Goal: Task Accomplishment & Management: Complete application form

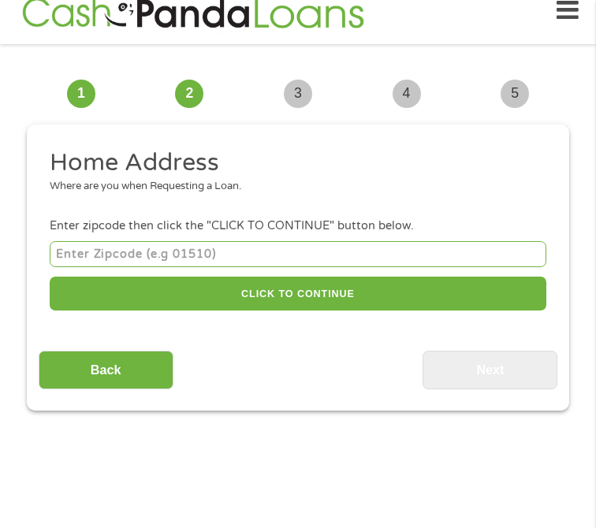
click at [316, 257] on input "number" at bounding box center [298, 254] width 496 height 26
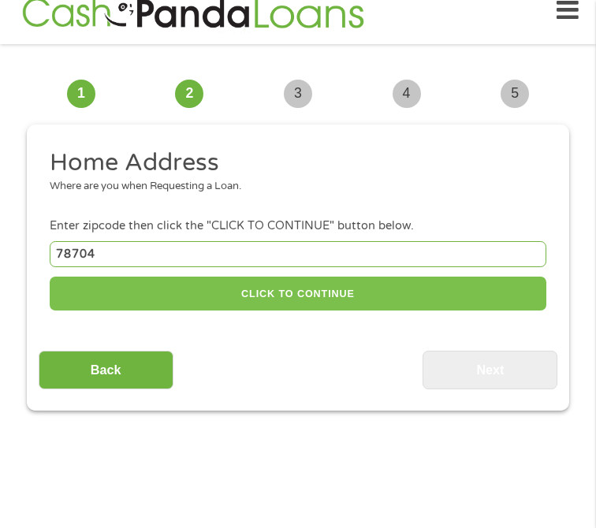
type input "78704"
click at [340, 289] on button "CLICK TO CONTINUE" at bounding box center [298, 294] width 496 height 34
type input "78704"
type input "Austin"
select select "[US_STATE]"
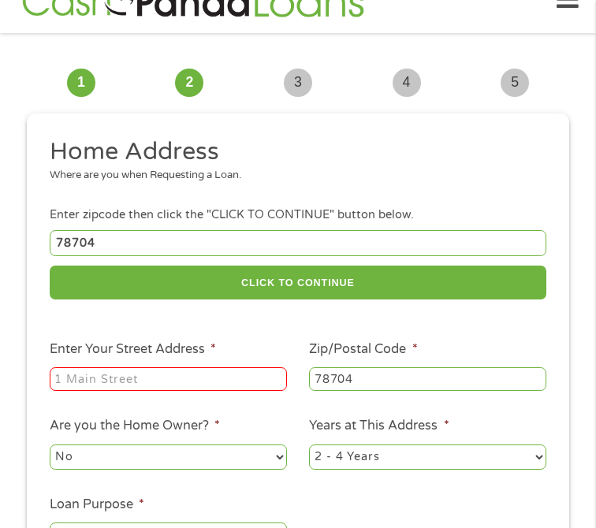
scroll to position [36, 0]
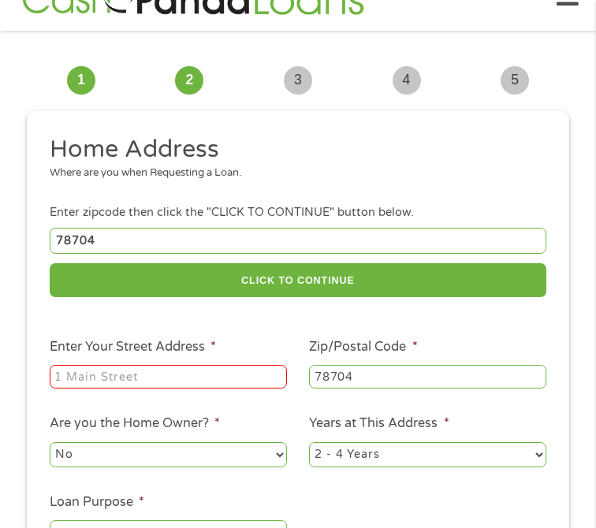
click at [206, 392] on div at bounding box center [168, 376] width 237 height 29
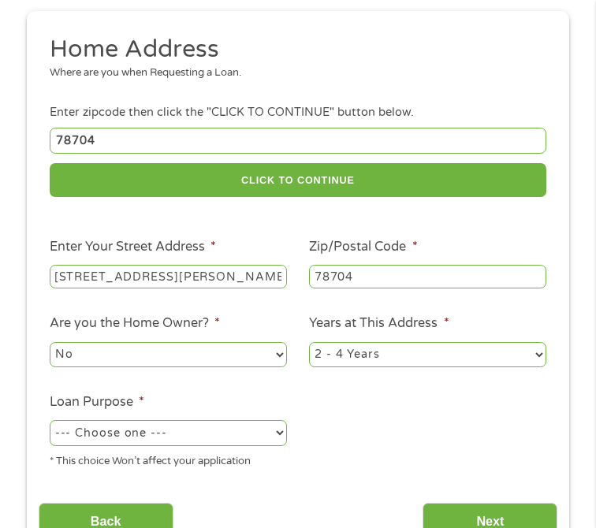
scroll to position [137, 0]
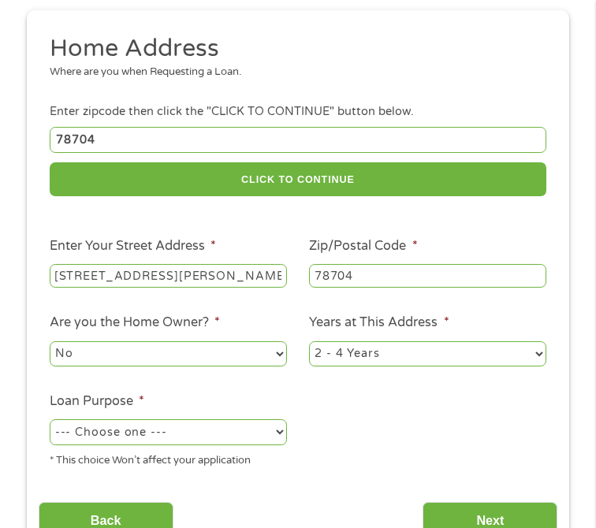
type input "[STREET_ADDRESS][PERSON_NAME]"
select select "12months"
select select "shorttermcash"
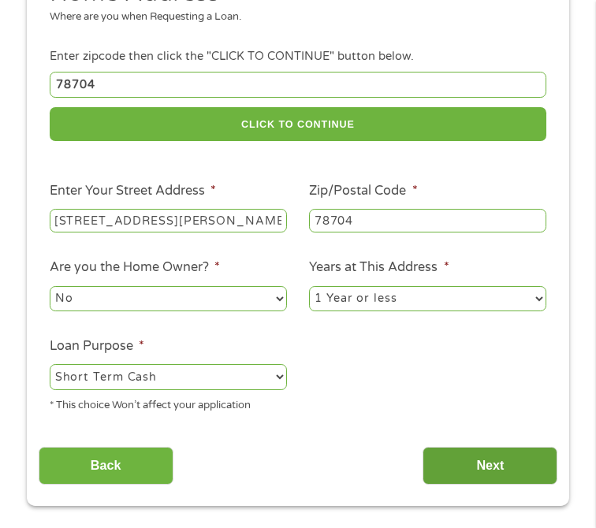
click at [462, 454] on input "Next" at bounding box center [489, 466] width 135 height 39
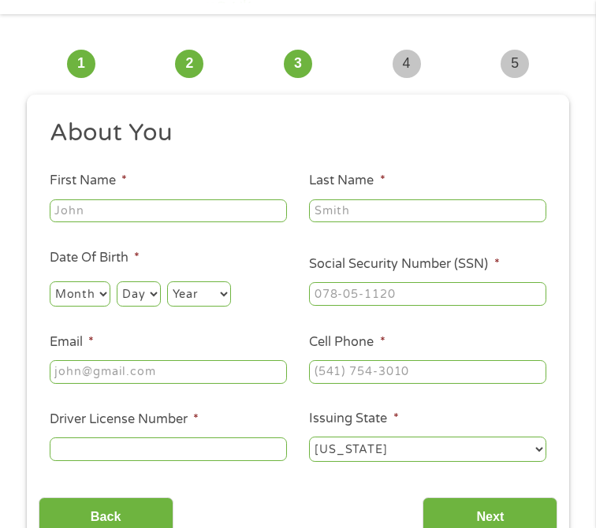
scroll to position [23, 0]
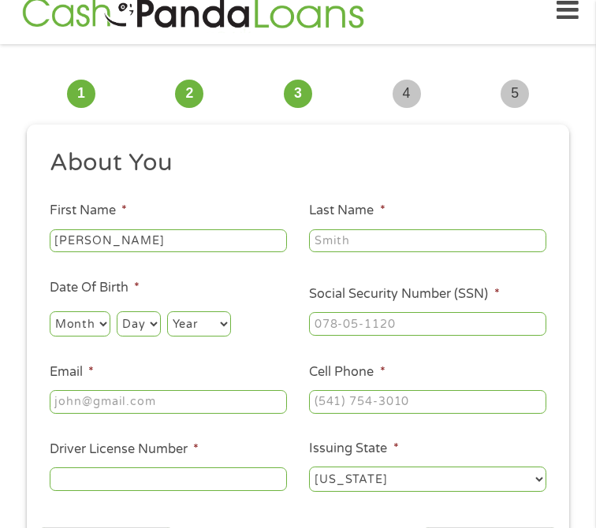
type input "[PERSON_NAME]"
select select "1"
select select "5"
select select "1996"
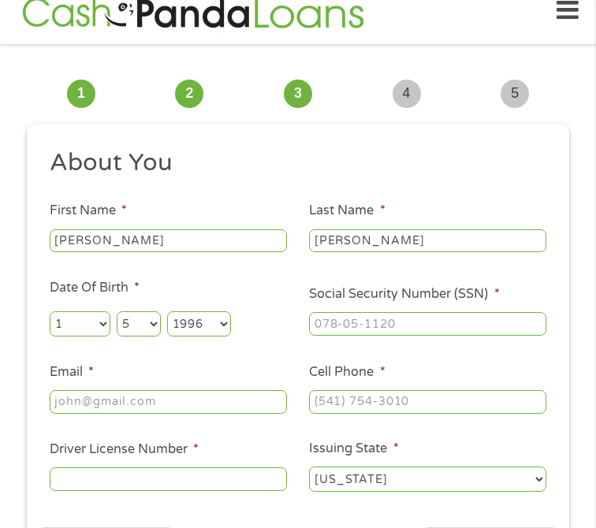
click at [364, 317] on input "Social Security Number (SSN) *" at bounding box center [427, 324] width 237 height 24
type input "333-92-8958"
type input "[EMAIL_ADDRESS][DOMAIN_NAME]"
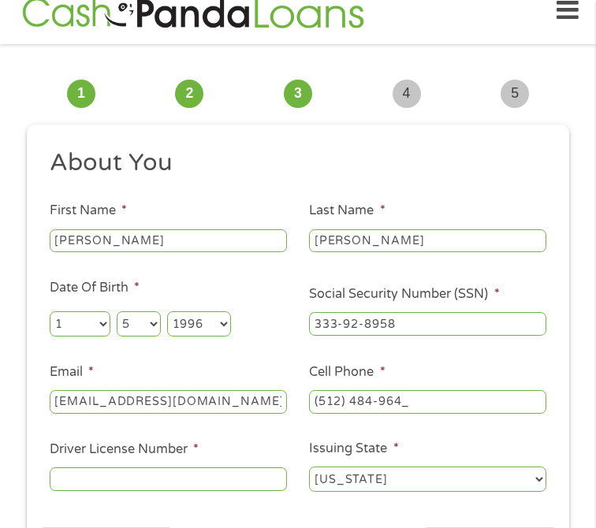
type input "[PHONE_NUMBER]"
click at [140, 487] on input "Driver License Number *" at bounding box center [168, 479] width 237 height 24
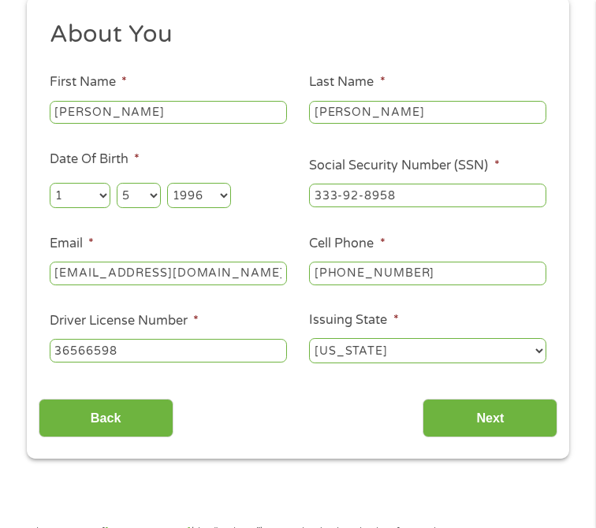
scroll to position [183, 0]
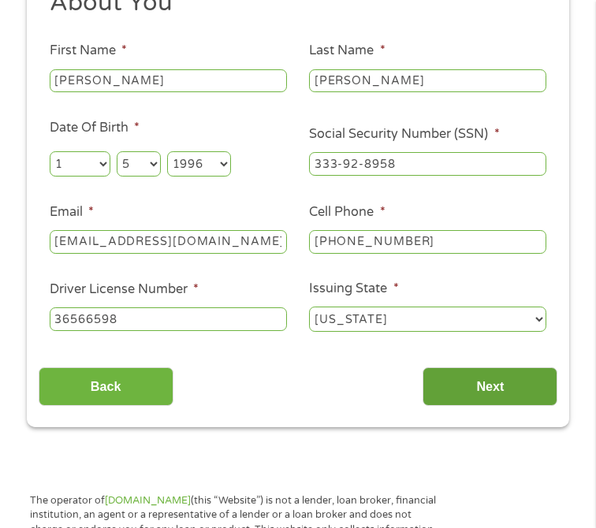
type input "36566598"
click at [489, 392] on input "Next" at bounding box center [489, 386] width 135 height 39
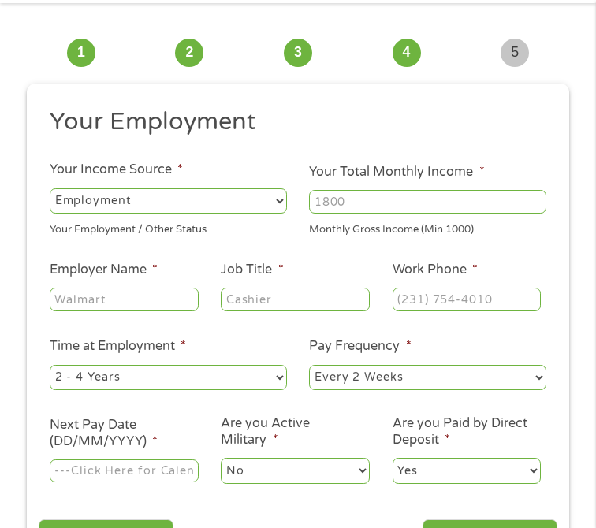
scroll to position [65, 0]
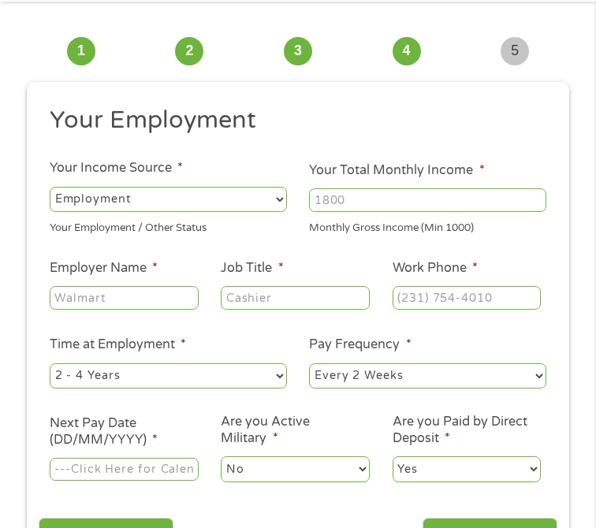
click at [332, 203] on input "Your Total Monthly Income *" at bounding box center [427, 200] width 237 height 24
type input "6000"
click at [333, 243] on ul "Your Employment Your Income Source * --- Choose one --- Employment [DEMOGRAPHIC…" at bounding box center [298, 301] width 519 height 392
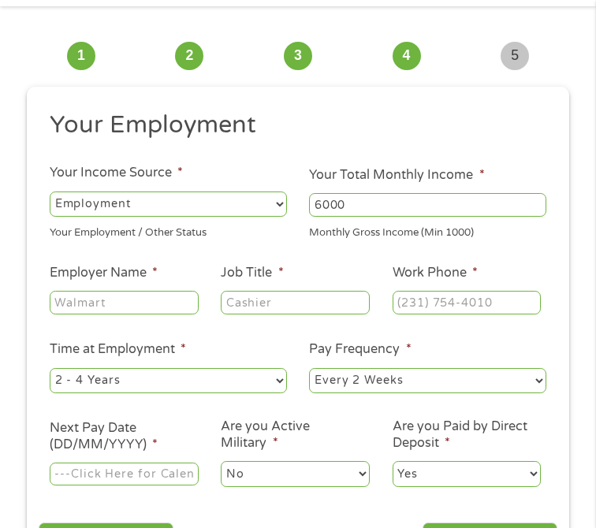
scroll to position [56, 0]
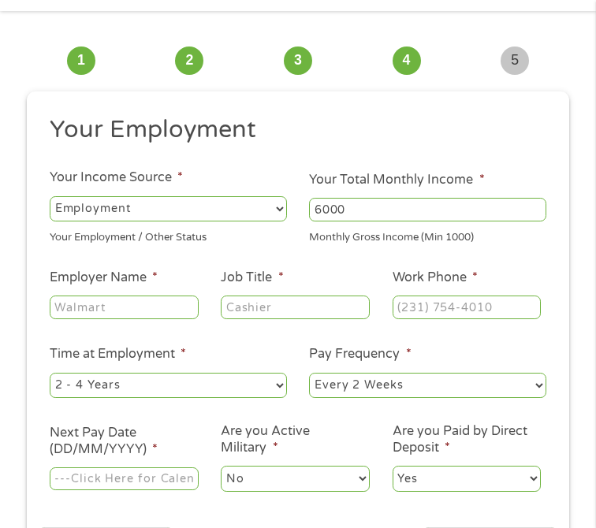
drag, startPoint x: 173, startPoint y: 303, endPoint x: 179, endPoint y: 273, distance: 30.6
type input "[PERSON_NAME]"
type input "Paralegal"
type input "[PHONE_NUMBER]"
select select "24months"
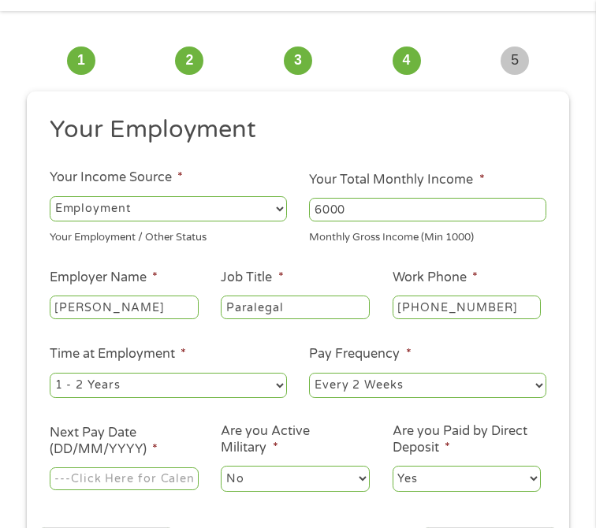
select select "semimonthly"
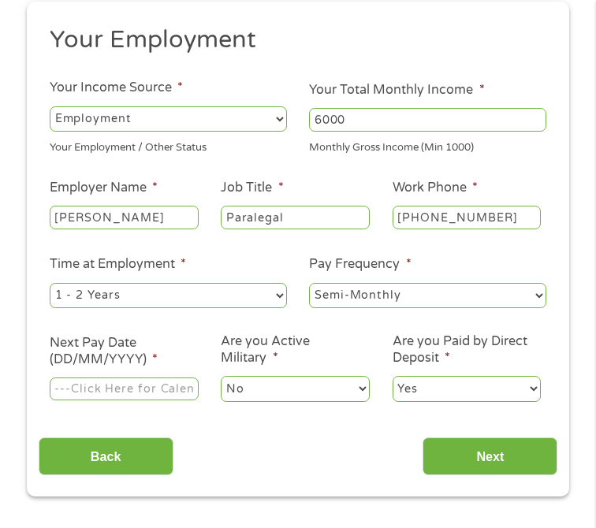
scroll to position [158, 0]
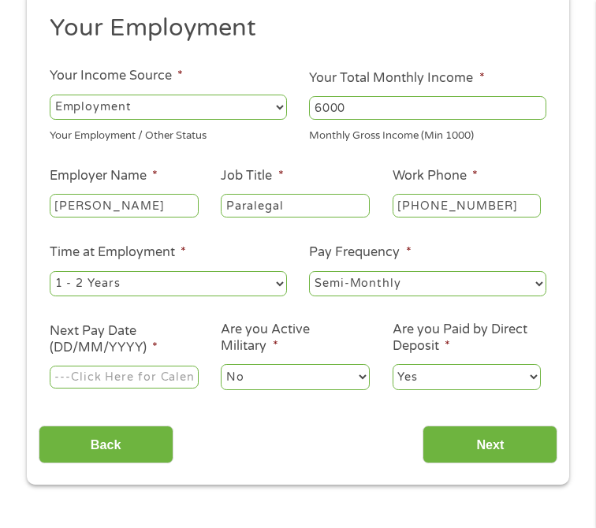
click at [153, 378] on input "Next Pay Date (DD/MM/YYYY) *" at bounding box center [124, 378] width 149 height 24
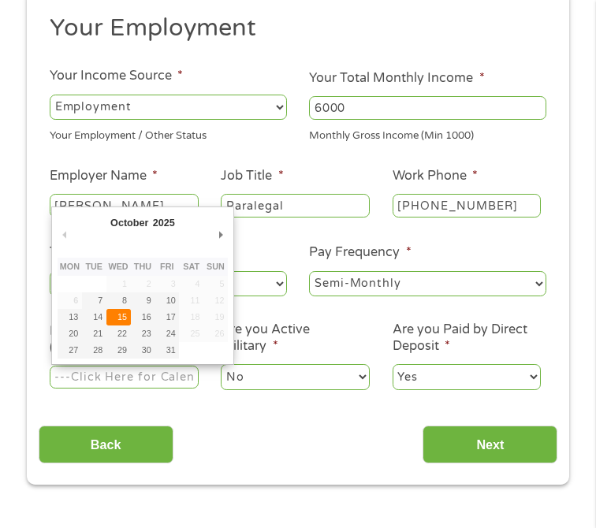
type input "[DATE]"
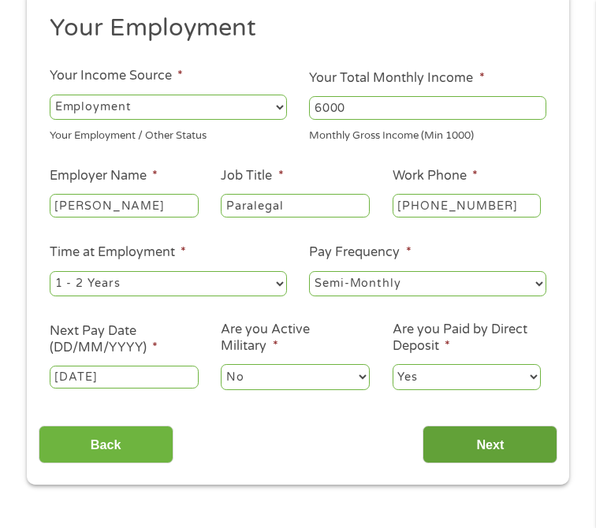
click at [456, 440] on input "Next" at bounding box center [489, 444] width 135 height 39
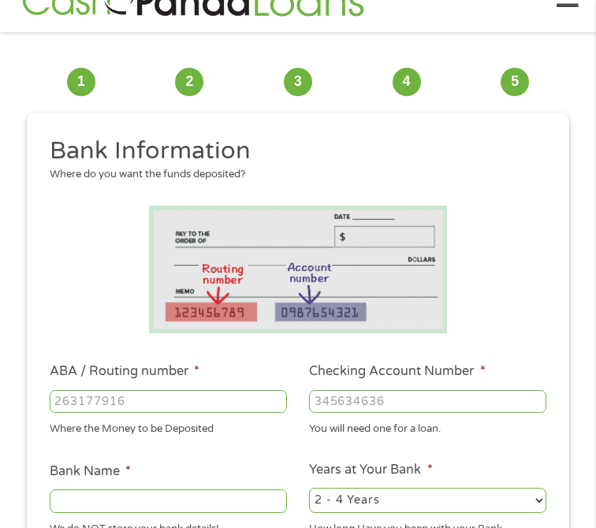
scroll to position [23, 0]
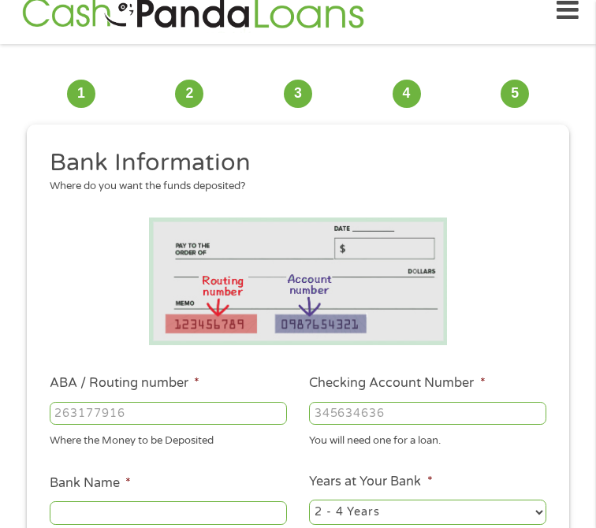
click at [179, 420] on input "ABA / Routing number *" at bounding box center [168, 414] width 237 height 24
type input "111000614"
type input "JPMORGAN CHASE BANK NA"
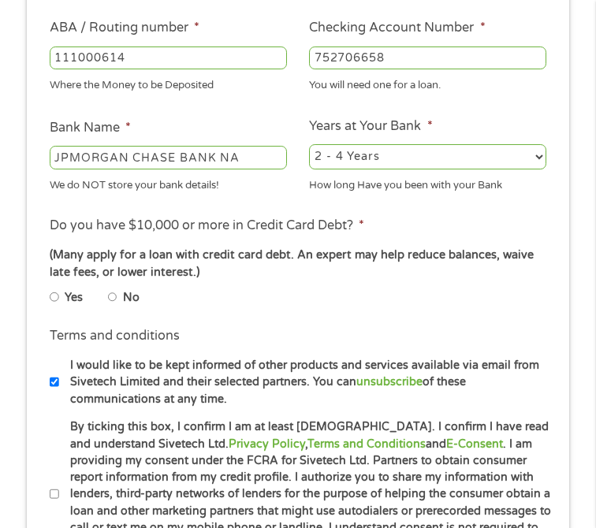
scroll to position [399, 0]
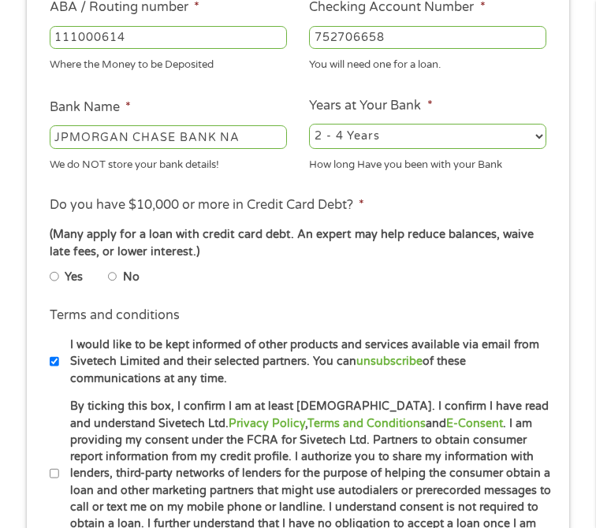
type input "752706658"
click at [119, 275] on li "No" at bounding box center [136, 277] width 57 height 24
click at [115, 270] on input "No" at bounding box center [112, 276] width 9 height 19
radio input "true"
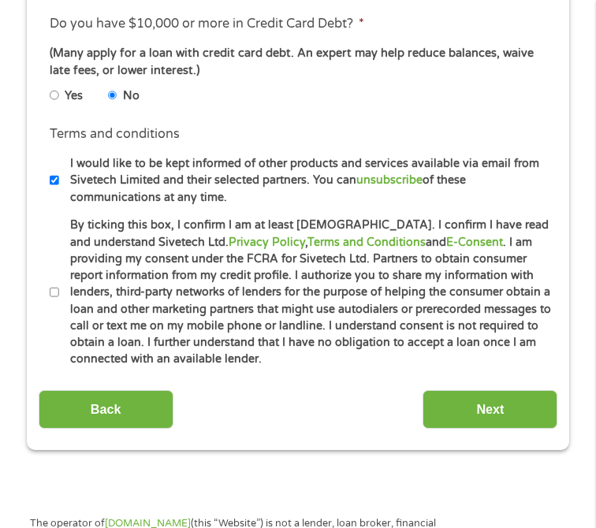
scroll to position [638, 0]
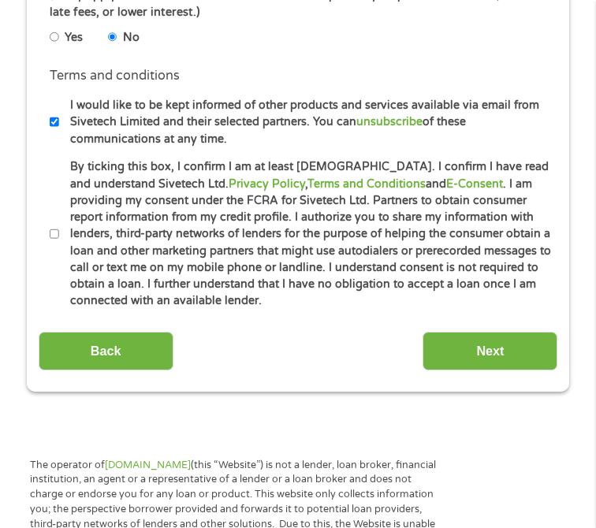
click at [50, 234] on li "Terms and conditions * By ticking this box, I confirm I am at least [DEMOGRAPHI…" at bounding box center [298, 233] width 519 height 150
click at [51, 236] on input "By ticking this box, I confirm I am at least [DEMOGRAPHIC_DATA]. I confirm I ha…" at bounding box center [54, 234] width 9 height 19
checkbox input "true"
click at [57, 122] on input "I would like to be kept informed of other products and services available via e…" at bounding box center [54, 122] width 9 height 19
checkbox input "false"
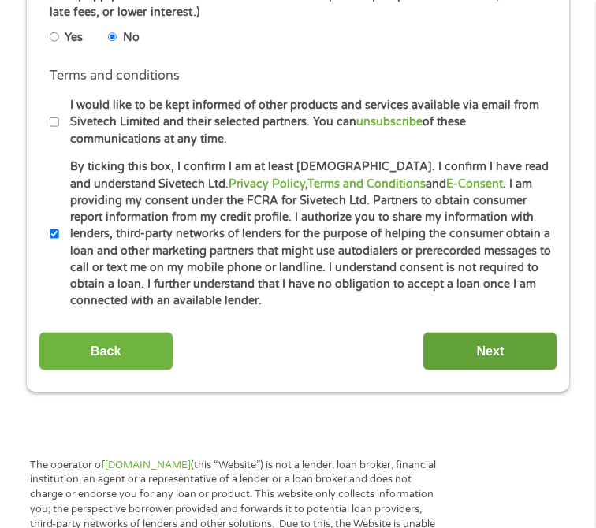
click at [456, 366] on input "Next" at bounding box center [489, 351] width 135 height 39
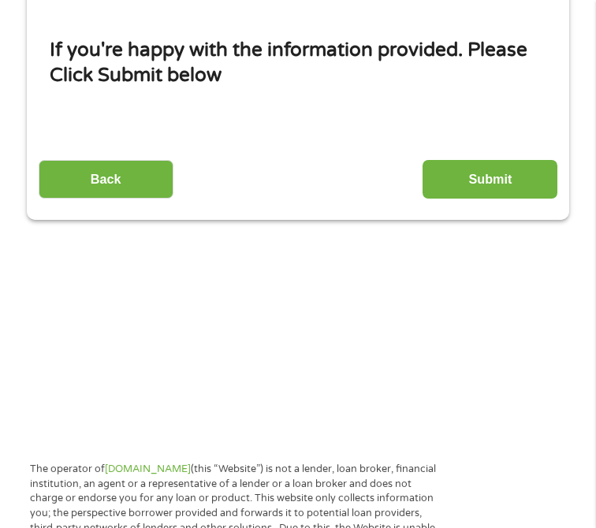
scroll to position [23, 0]
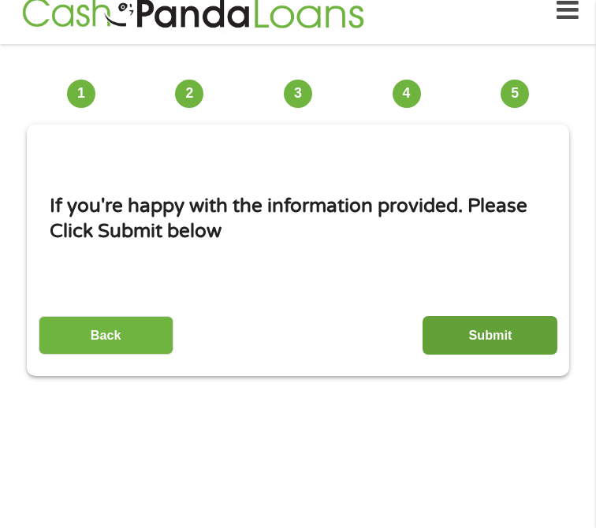
click at [462, 348] on input "Submit" at bounding box center [489, 335] width 135 height 39
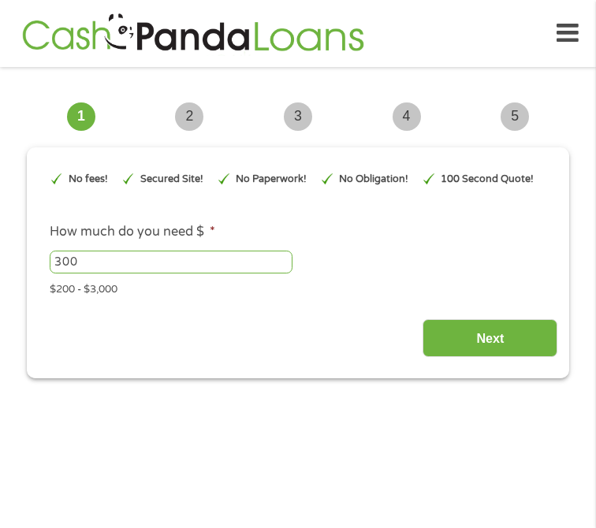
type input "Cj0KCQjw0Y3HBhCxARIsAN7931UafxXGVMyig549CsRPGwjpNtIRuO832yWDnQJO7NcHfwkgrRTbT_g…"
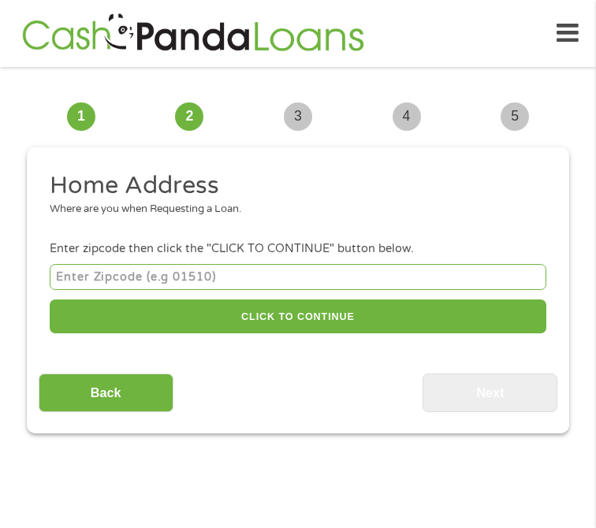
click at [569, 24] on icon at bounding box center [567, 33] width 22 height 39
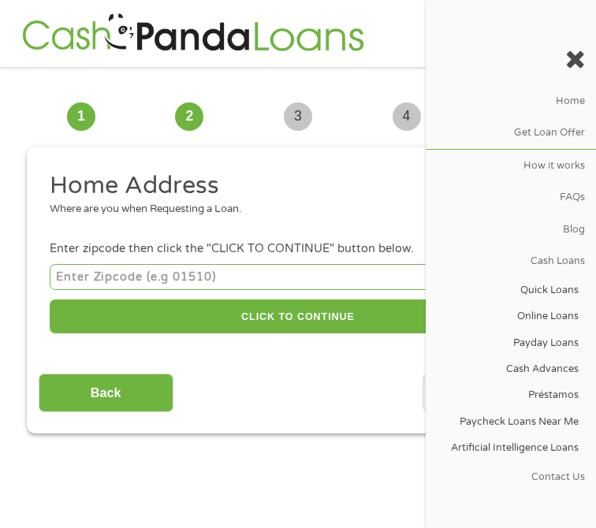
click at [332, 274] on input "number" at bounding box center [298, 277] width 496 height 26
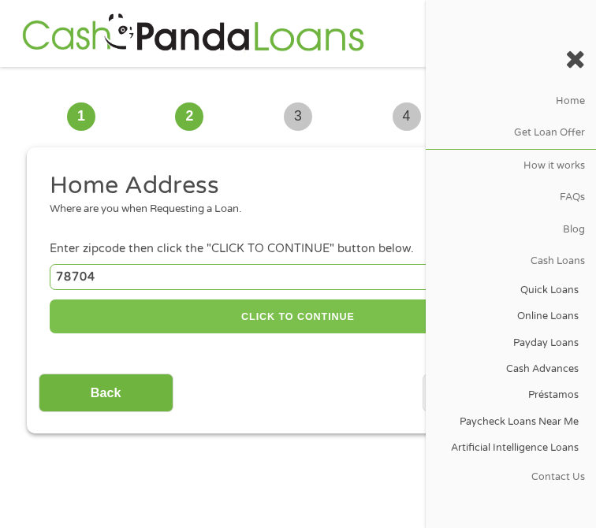
type input "78704"
click at [343, 326] on button "CLICK TO CONTINUE" at bounding box center [298, 316] width 496 height 34
type input "78704"
type input "Austin"
select select "[US_STATE]"
